Goal: Book appointment/travel/reservation

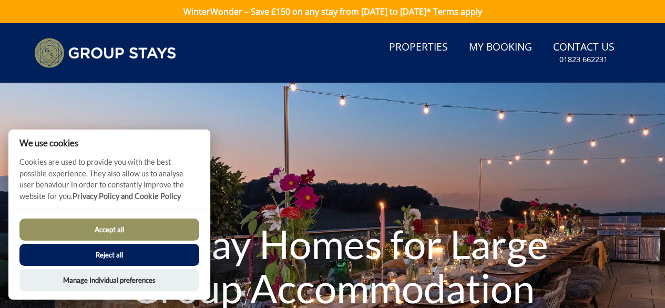
scroll to position [79, 0]
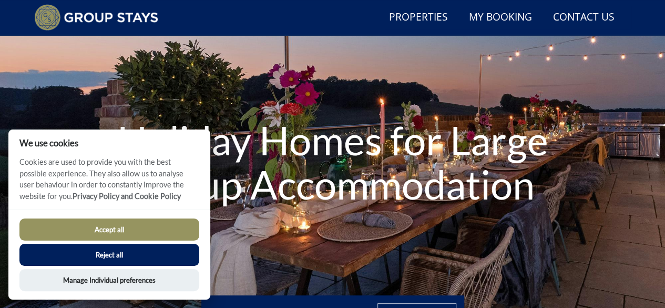
click at [169, 229] on button "Accept all" at bounding box center [109, 229] width 180 height 22
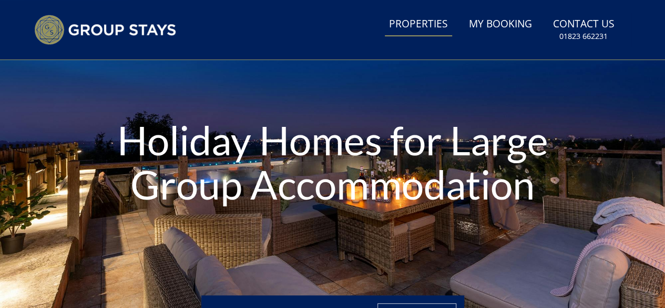
click at [421, 25] on link "Properties" at bounding box center [418, 25] width 67 height 24
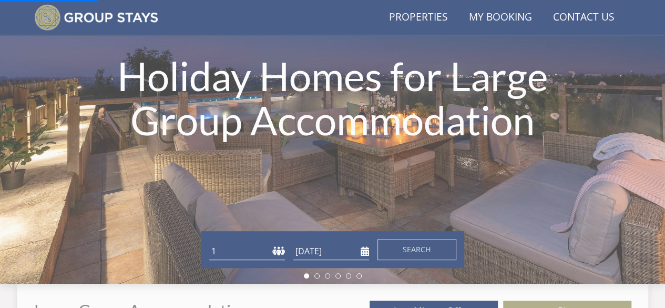
scroll to position [146, 0]
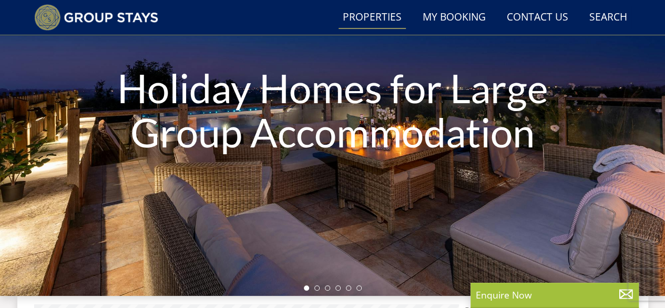
click at [451, 175] on div "Holiday Homes for Large Group Accommodation" at bounding box center [332, 112] width 665 height 134
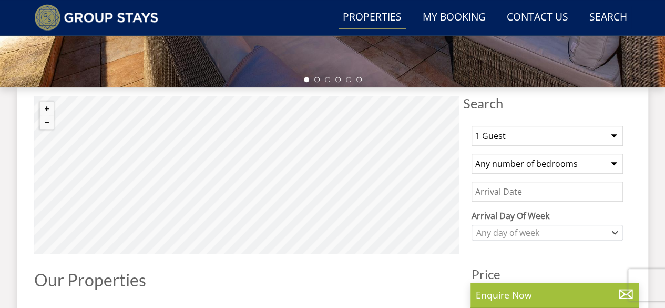
scroll to position [343, 0]
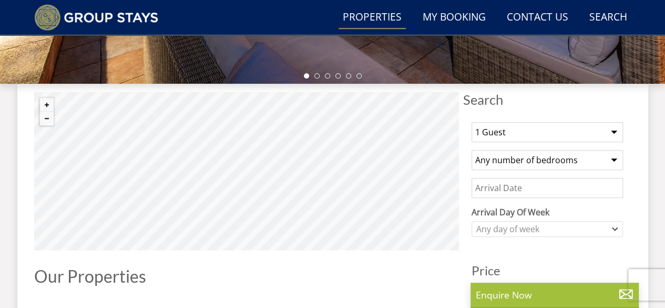
click at [598, 128] on select "1 Guest 2 Guests 3 Guests 4 Guests 5 Guests 6 Guests 7 Guests 8 Guests 9 Guests…" at bounding box center [548, 132] width 152 height 20
select select "32"
click at [472, 122] on select "1 Guest 2 Guests 3 Guests 4 Guests 5 Guests 6 Guests 7 Guests 8 Guests 9 Guests…" at bounding box center [548, 132] width 152 height 20
click at [588, 154] on select "Any number of bedrooms 4 Bedrooms 5 Bedrooms 6 Bedrooms 7 Bedrooms 8 Bedrooms 9…" at bounding box center [548, 160] width 152 height 20
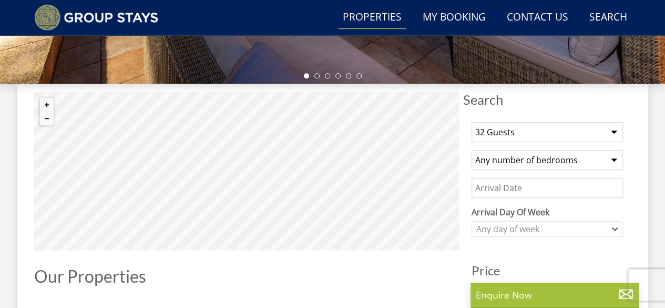
click at [563, 186] on input "Date" at bounding box center [548, 188] width 152 height 20
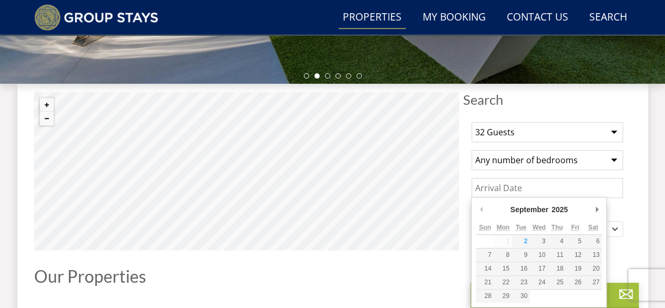
click at [591, 208] on div "September January February March April May June July August September October N…" at bounding box center [539, 210] width 126 height 19
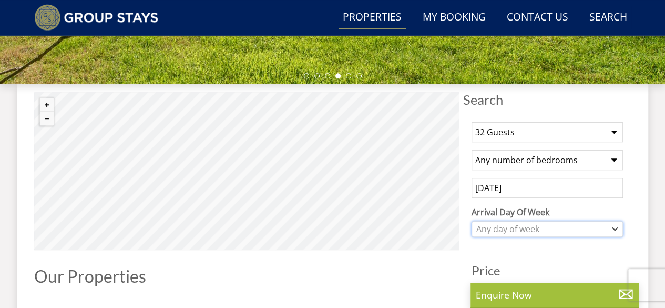
click at [614, 227] on icon "Combobox" at bounding box center [615, 229] width 6 height 6
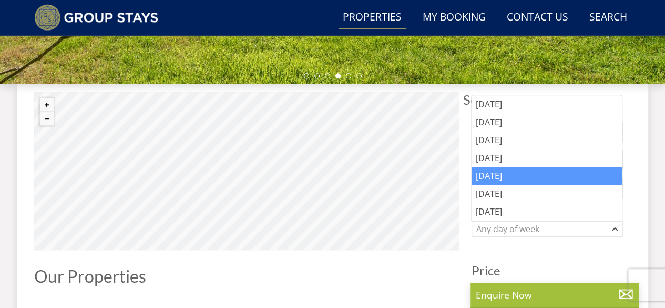
click at [541, 177] on div "[DATE]" at bounding box center [547, 176] width 150 height 18
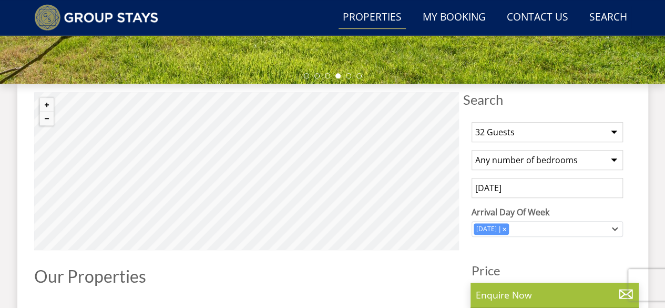
click at [552, 189] on input "[DATE]" at bounding box center [548, 188] width 152 height 20
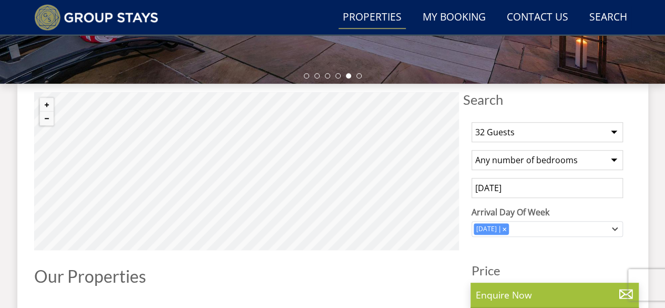
click at [557, 189] on input "[DATE]" at bounding box center [548, 188] width 152 height 20
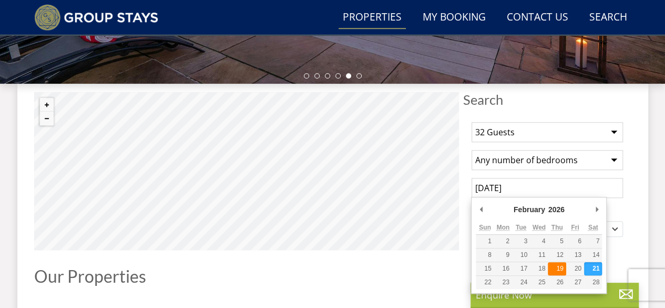
type input "[DATE]"
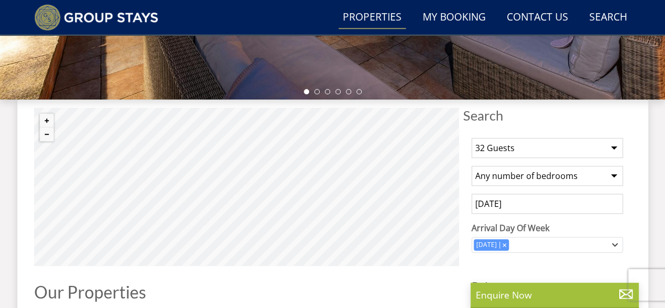
scroll to position [328, 0]
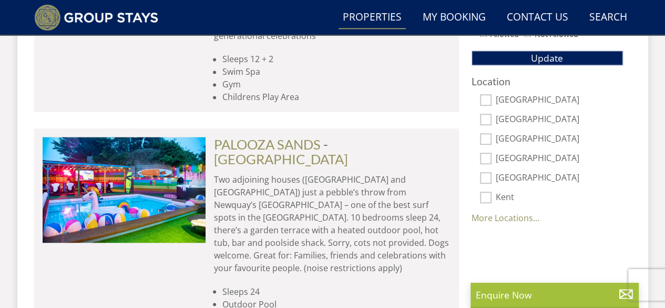
scroll to position [718, 0]
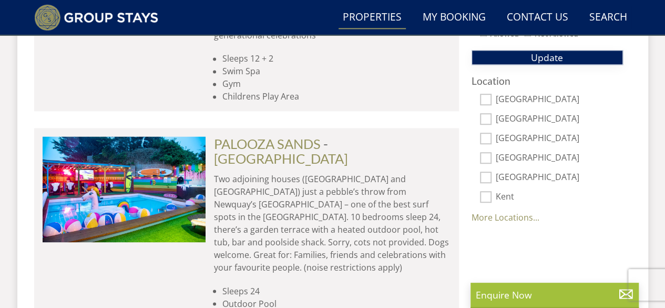
click at [537, 51] on span "Update" at bounding box center [547, 57] width 32 height 13
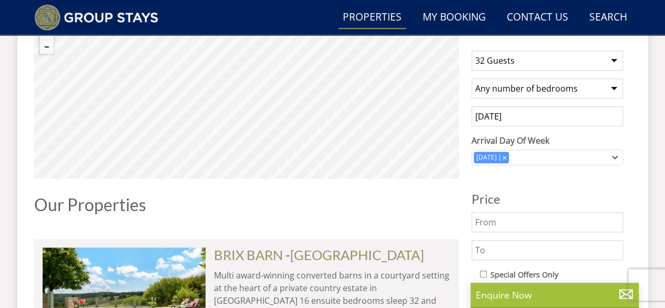
scroll to position [414, 0]
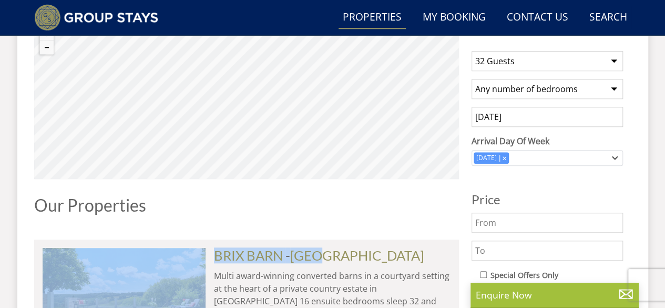
drag, startPoint x: 329, startPoint y: 203, endPoint x: 326, endPoint y: 240, distance: 37.5
click at [326, 240] on div "© MapTiler © OpenStreetMap contributors X THE GLASS HOUSE [GEOGRAPHIC_DATA] / S…" at bounding box center [246, 294] width 425 height 546
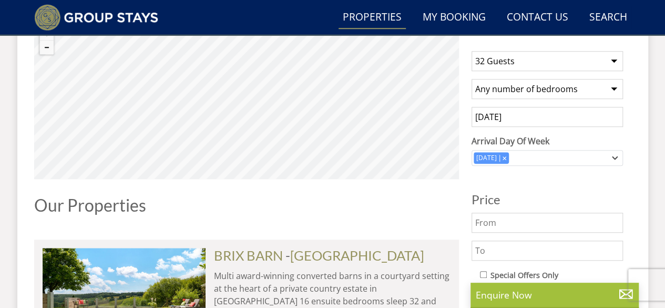
click at [360, 223] on div "© MapTiler © OpenStreetMap contributors X THE GLASS HOUSE [GEOGRAPHIC_DATA] / S…" at bounding box center [246, 294] width 425 height 546
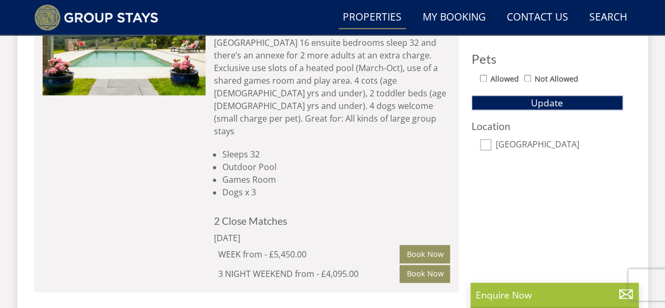
scroll to position [673, 0]
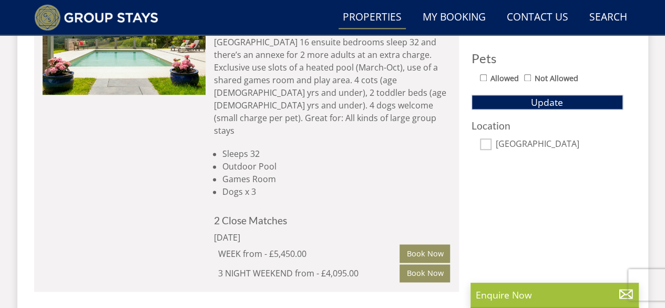
click at [360, 247] on div "WEEK from - £5,450.00" at bounding box center [309, 253] width 182 height 13
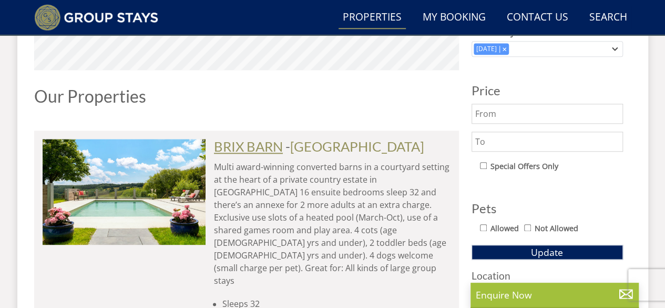
scroll to position [524, 0]
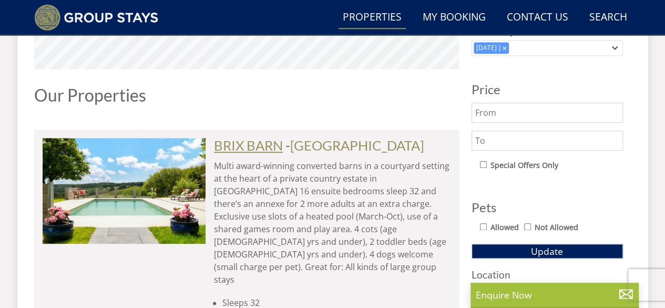
click at [259, 146] on link "BRIX BARN" at bounding box center [248, 145] width 69 height 16
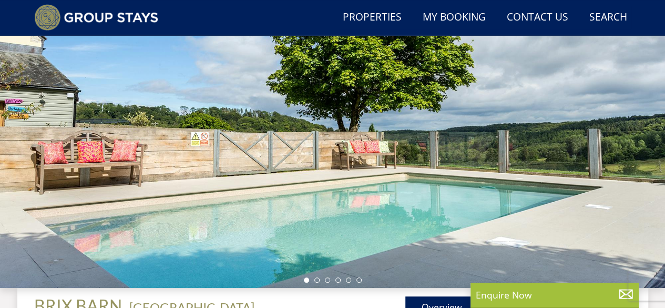
scroll to position [138, 0]
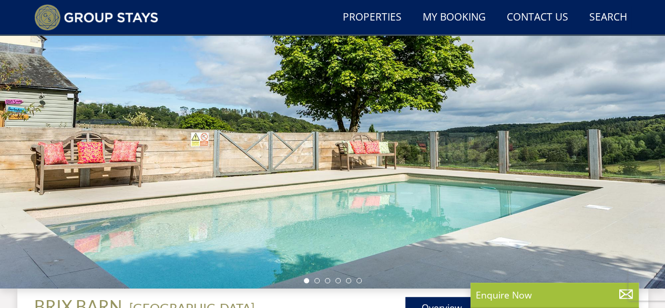
click at [629, 138] on div at bounding box center [332, 104] width 665 height 368
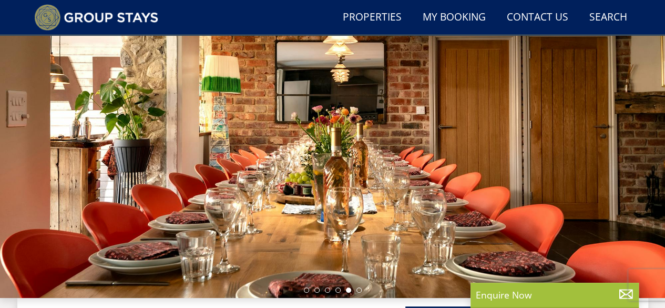
scroll to position [125, 0]
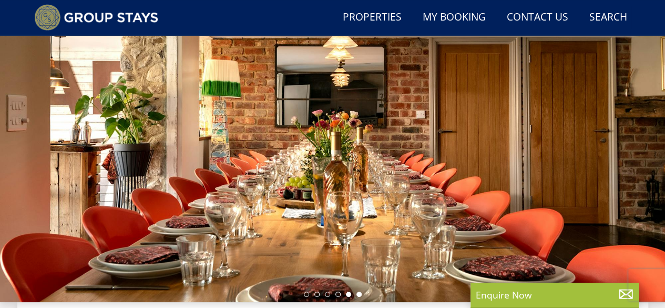
click at [360, 295] on li at bounding box center [359, 293] width 5 height 5
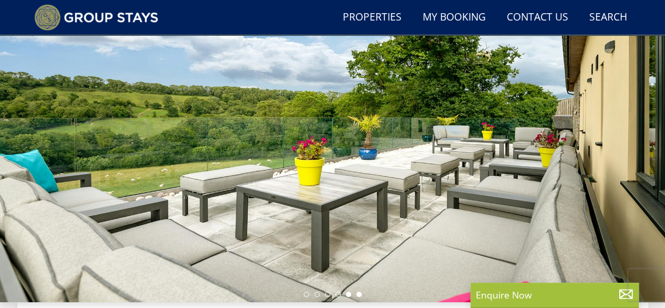
click at [348, 294] on li at bounding box center [348, 293] width 5 height 5
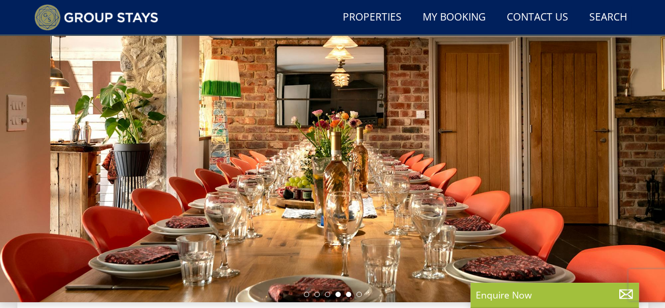
click at [338, 291] on li at bounding box center [338, 293] width 5 height 5
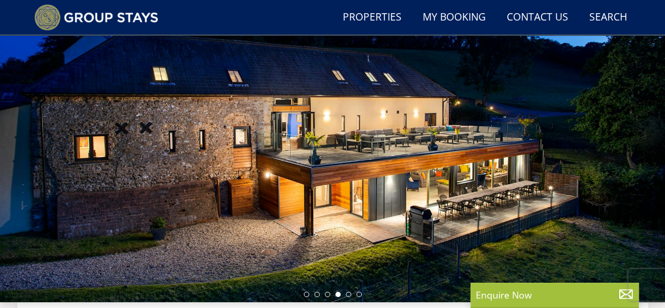
click at [323, 292] on ul at bounding box center [333, 293] width 58 height 5
click at [326, 293] on li at bounding box center [327, 293] width 5 height 5
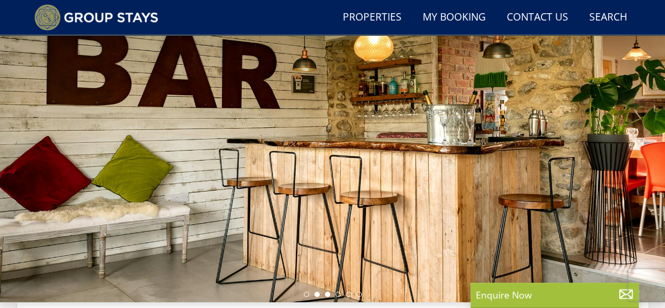
click at [315, 292] on li at bounding box center [317, 293] width 5 height 5
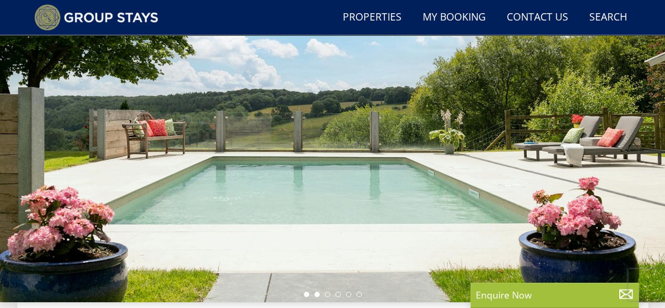
click at [305, 293] on li at bounding box center [306, 293] width 5 height 5
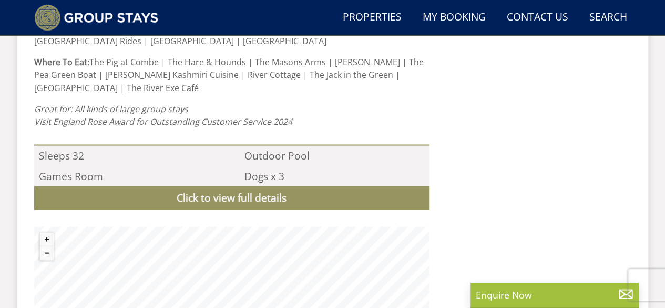
scroll to position [914, 0]
click at [274, 185] on link "Click to view full details" at bounding box center [232, 197] width 396 height 24
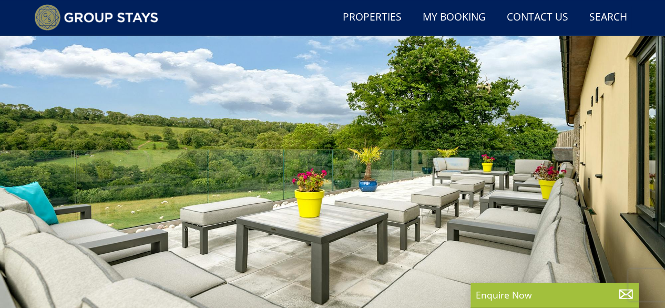
scroll to position [47, 0]
